Goal: Information Seeking & Learning: Learn about a topic

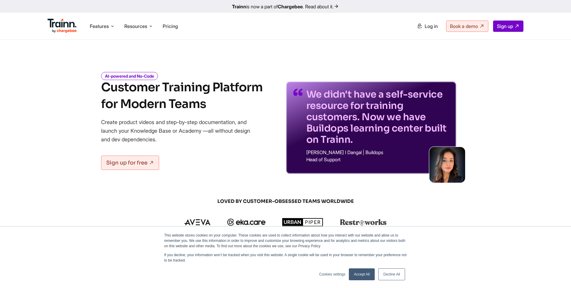
click at [171, 94] on h1 "Customer Training Platform for Modern Teams" at bounding box center [181, 95] width 161 height 33
drag, startPoint x: 164, startPoint y: 87, endPoint x: 175, endPoint y: 95, distance: 14.0
click at [175, 95] on h1 "Customer Training Platform for Modern Teams" at bounding box center [181, 95] width 161 height 33
click at [175, 96] on h1 "Customer Training Platform for Modern Teams" at bounding box center [181, 95] width 161 height 33
drag, startPoint x: 160, startPoint y: 92, endPoint x: 174, endPoint y: 103, distance: 18.2
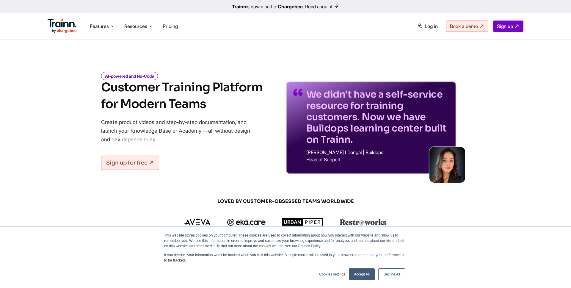
click at [174, 103] on h1 "Customer Training Platform for Modern Teams" at bounding box center [181, 95] width 161 height 33
drag, startPoint x: 161, startPoint y: 96, endPoint x: 173, endPoint y: 104, distance: 14.9
click at [173, 104] on h1 "Customer Training Platform for Modern Teams" at bounding box center [181, 95] width 161 height 33
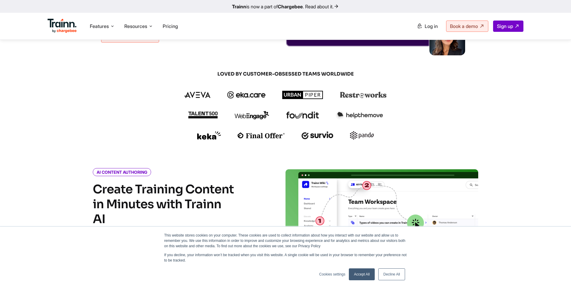
scroll to position [136, 0]
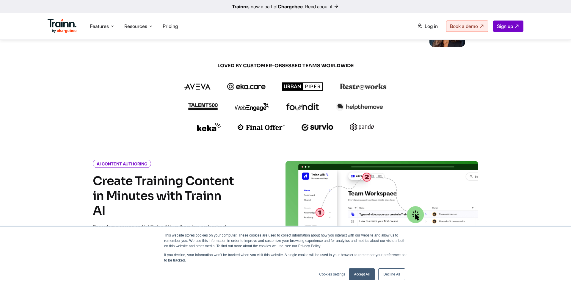
click at [362, 271] on link "Accept All" at bounding box center [362, 274] width 26 height 12
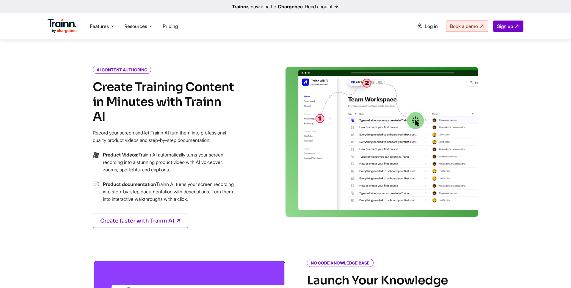
scroll to position [230, 0]
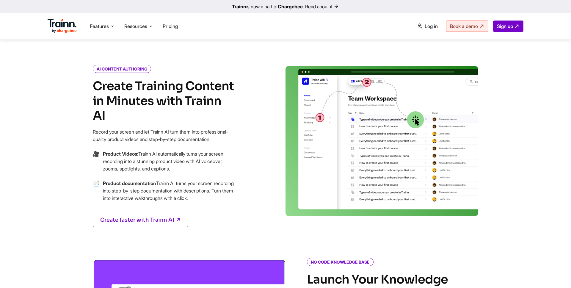
drag, startPoint x: 169, startPoint y: 83, endPoint x: 195, endPoint y: 103, distance: 32.4
click at [195, 103] on h4 "Create Training Content in Minutes with Trainn AI" at bounding box center [164, 101] width 143 height 45
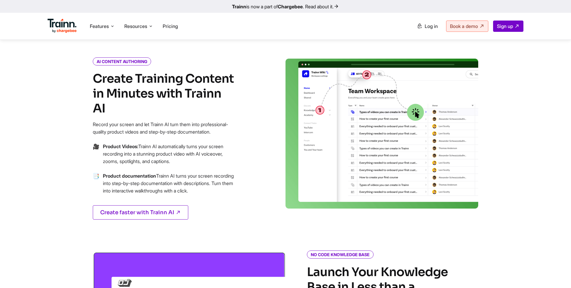
scroll to position [239, 0]
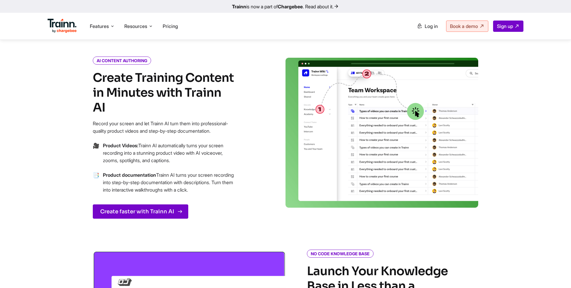
click at [168, 211] on link "Create faster with Trainn AI" at bounding box center [140, 211] width 95 height 14
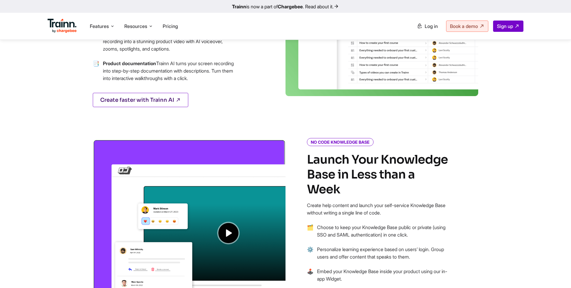
scroll to position [361, 0]
